Goal: Information Seeking & Learning: Learn about a topic

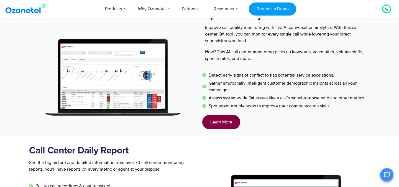
scroll to position [1016, 0]
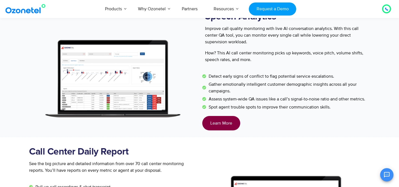
click at [132, 96] on img at bounding box center [113, 79] width 168 height 112
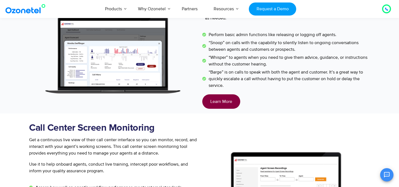
scroll to position [0, 0]
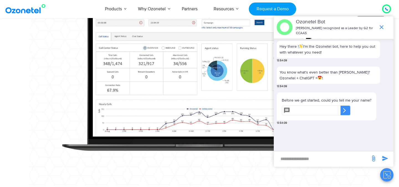
scroll to position [458, 0]
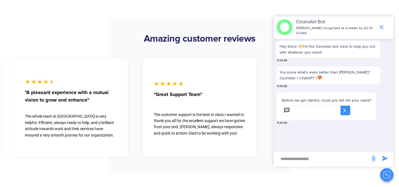
scroll to position [1567, 0]
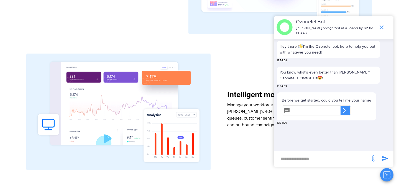
scroll to position [741, 0]
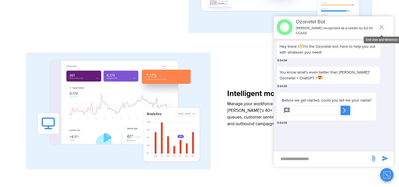
click at [383, 26] on icon "end chat or minimize" at bounding box center [381, 27] width 7 height 7
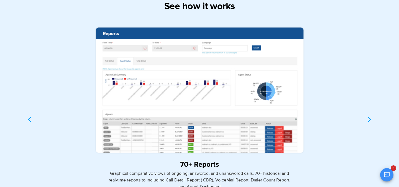
scroll to position [1615, 0]
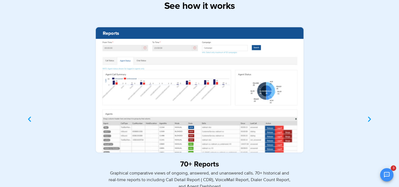
click at [370, 120] on icon "Next slide" at bounding box center [369, 118] width 7 height 7
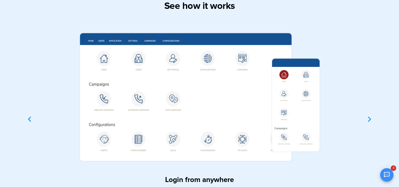
click at [370, 120] on icon "Next slide" at bounding box center [369, 118] width 7 height 7
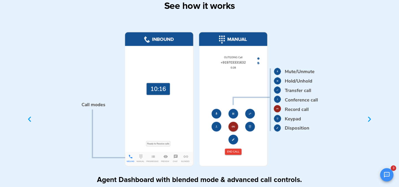
click at [371, 121] on icon "Next slide" at bounding box center [369, 118] width 7 height 7
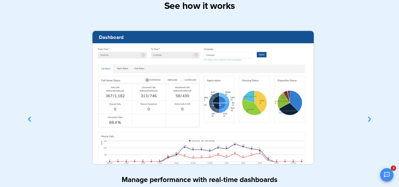
click at [371, 121] on icon "Next slide" at bounding box center [369, 118] width 7 height 7
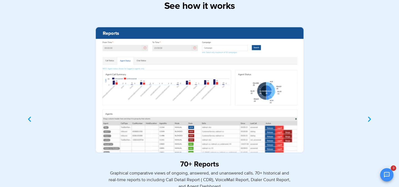
click at [371, 121] on icon "Next slide" at bounding box center [369, 118] width 7 height 7
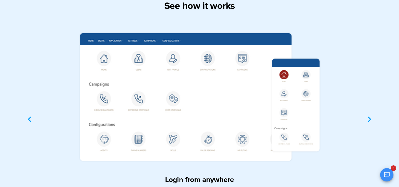
click at [371, 120] on icon "Next slide" at bounding box center [369, 118] width 7 height 7
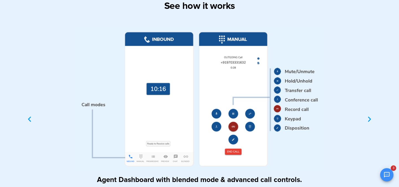
click at [371, 120] on icon "Next slide" at bounding box center [369, 118] width 7 height 7
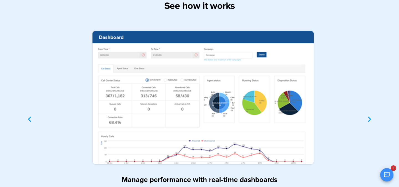
click at [371, 120] on icon "Next slide" at bounding box center [369, 118] width 7 height 7
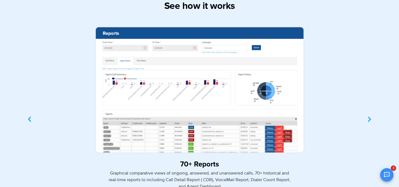
click at [371, 120] on icon "Next slide" at bounding box center [369, 118] width 7 height 7
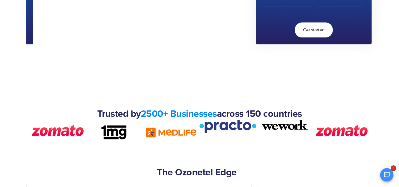
scroll to position [0, 0]
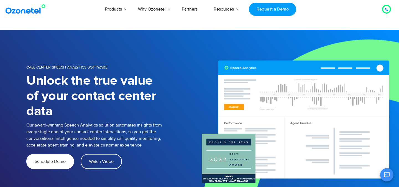
scroll to position [142, 0]
